Goal: Navigation & Orientation: Find specific page/section

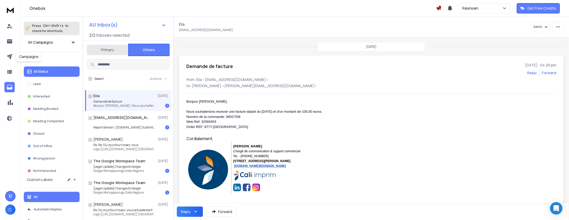
scroll to position [27, 0]
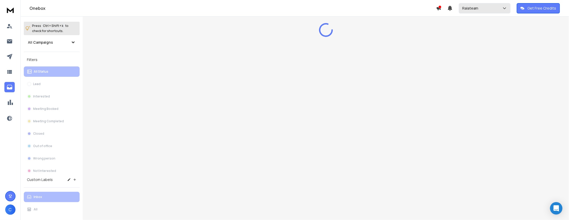
click at [497, 9] on div "Ralateam" at bounding box center [484, 8] width 45 height 5
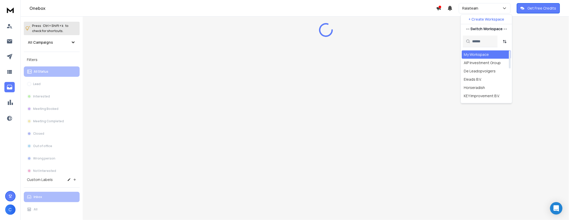
click at [475, 54] on div "My Workspace" at bounding box center [476, 54] width 25 height 5
